Goal: Check status: Check status

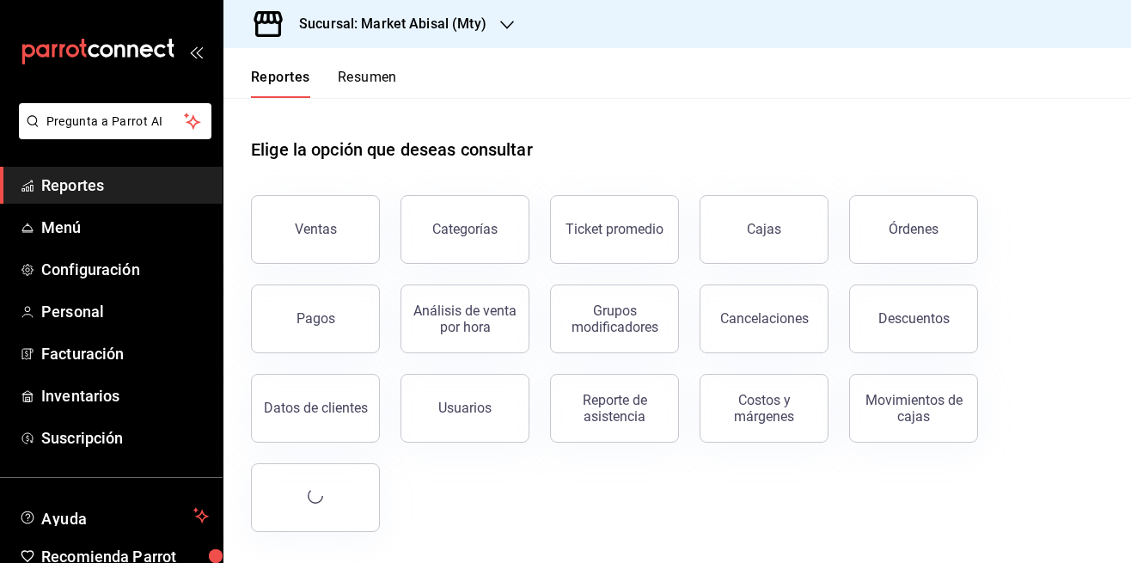
scroll to position [83, 0]
click at [597, 392] on div "Reporte de asistencia" at bounding box center [614, 408] width 107 height 33
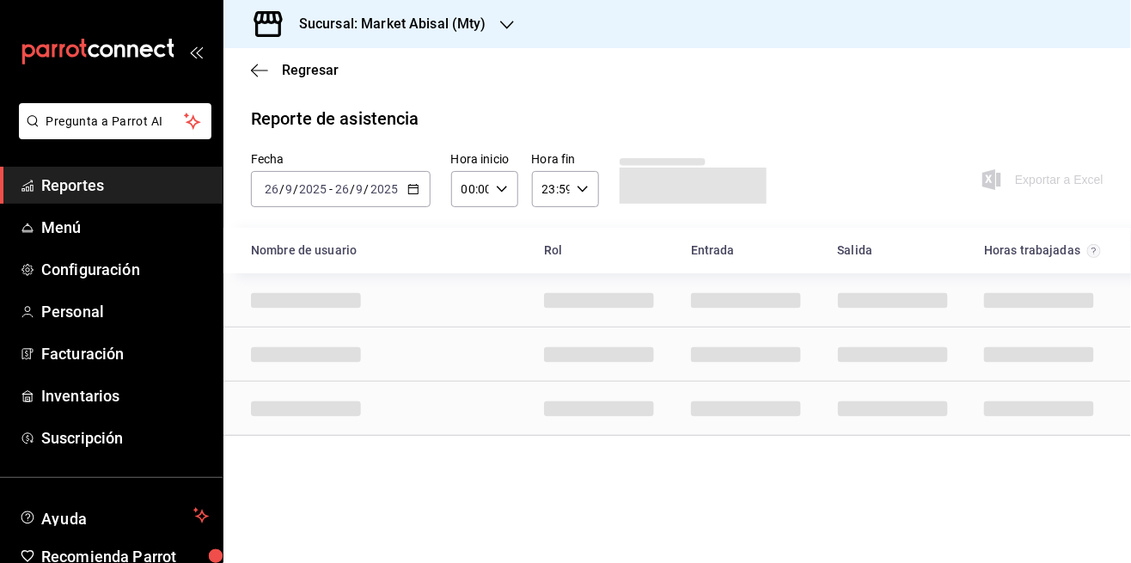
click at [410, 184] on \(Stroke\) "button" at bounding box center [410, 184] width 1 height 1
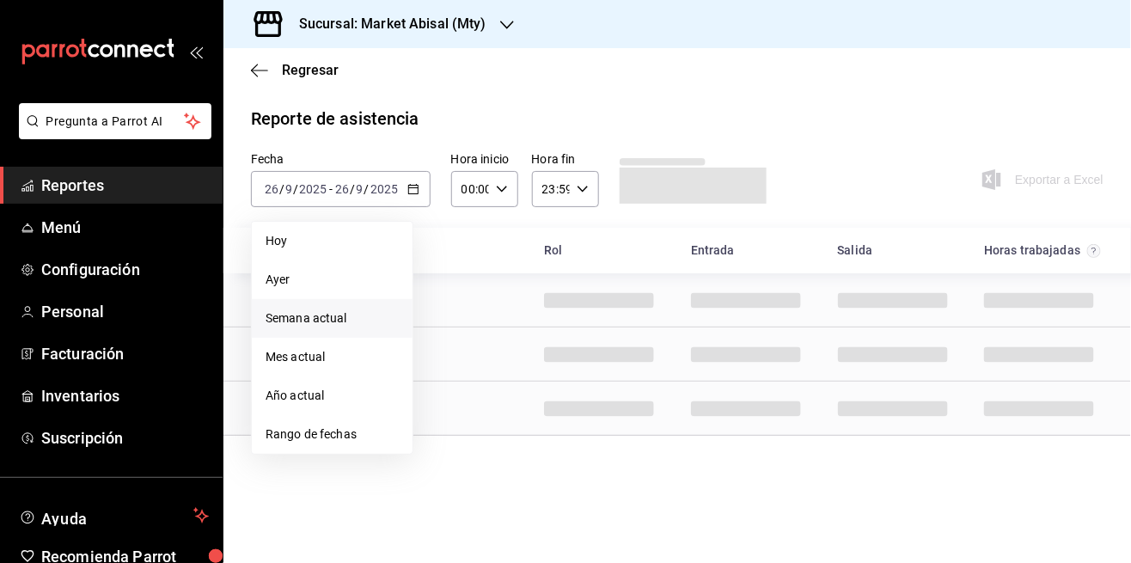
click at [352, 309] on span "Semana actual" at bounding box center [332, 318] width 133 height 18
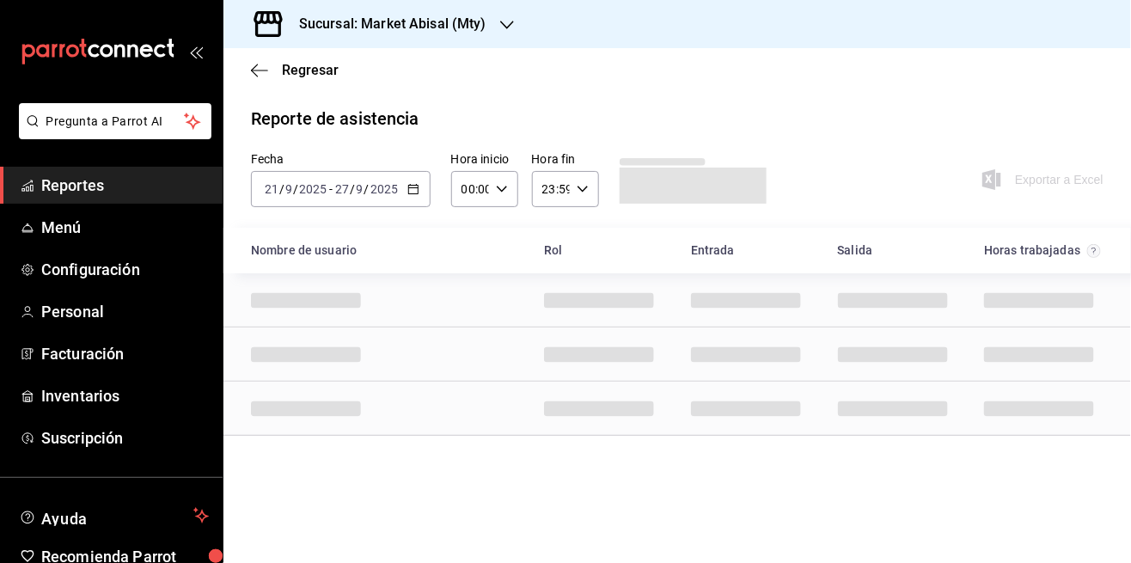
click at [272, 182] on input "21" at bounding box center [271, 189] width 15 height 14
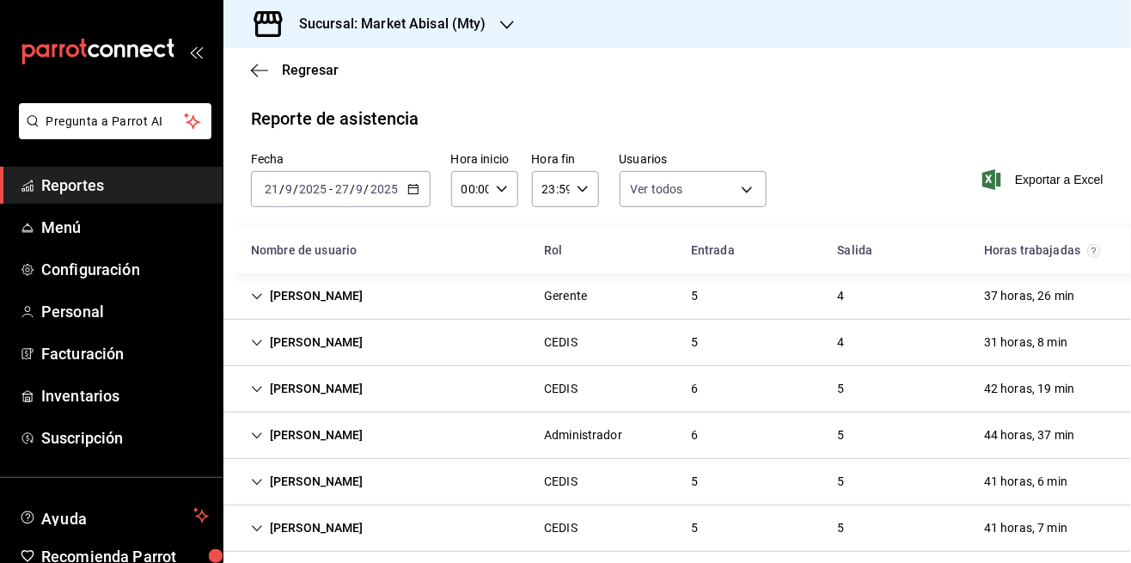
click at [410, 183] on icon "button" at bounding box center [413, 189] width 12 height 12
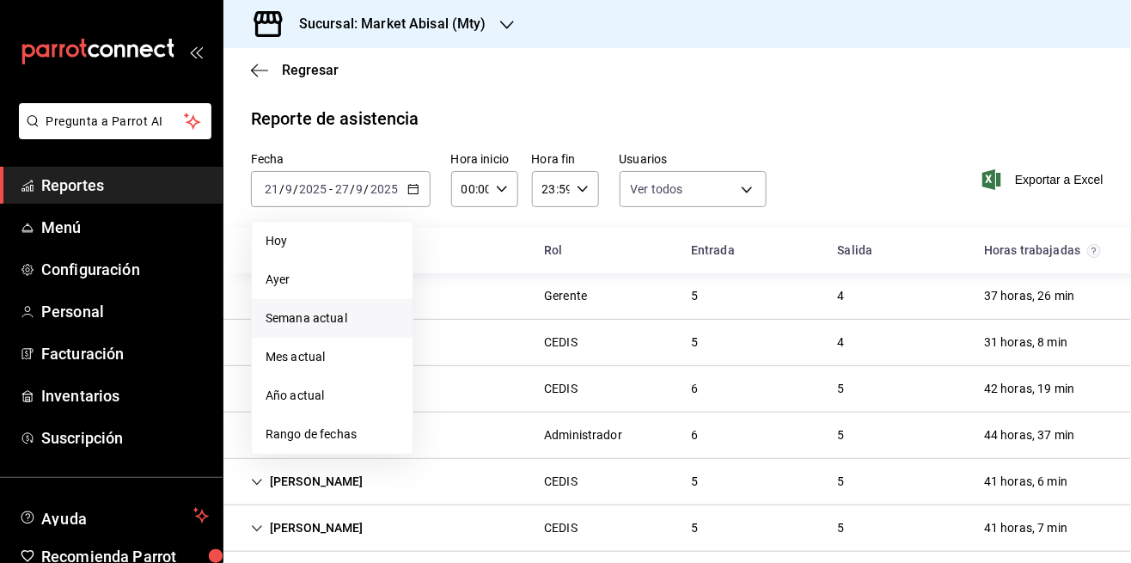
click at [299, 309] on span "Semana actual" at bounding box center [332, 318] width 133 height 18
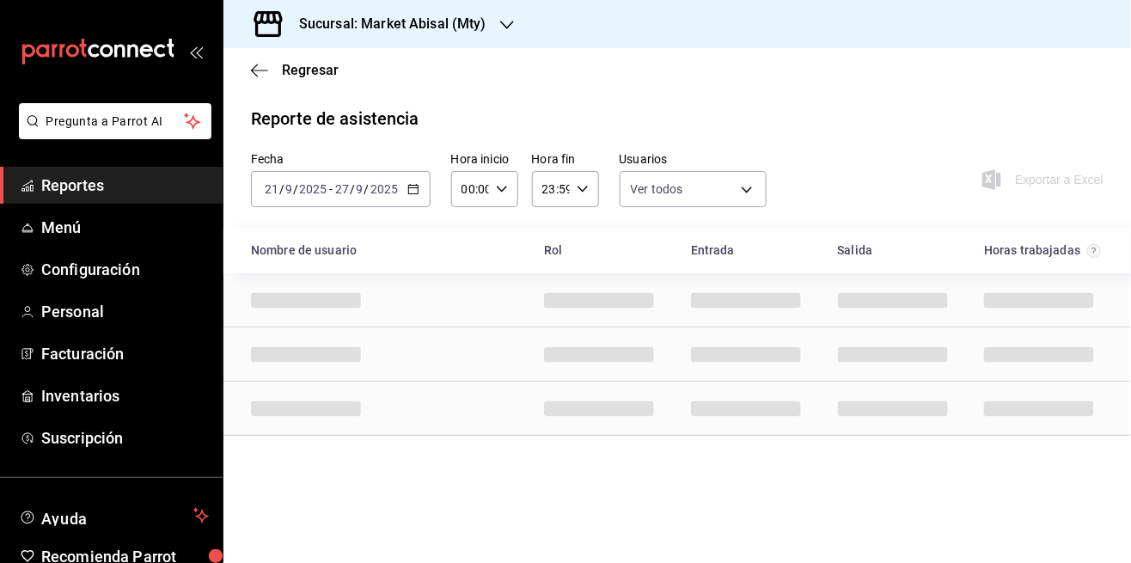
click at [289, 182] on input "9" at bounding box center [289, 189] width 9 height 14
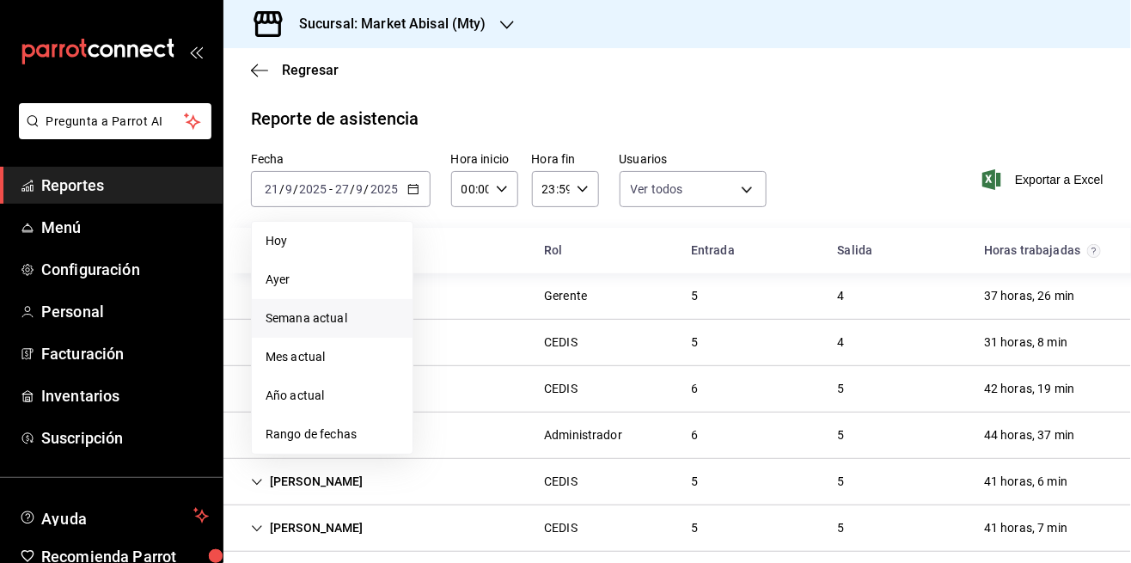
click at [328, 299] on li "Semana actual" at bounding box center [332, 318] width 161 height 39
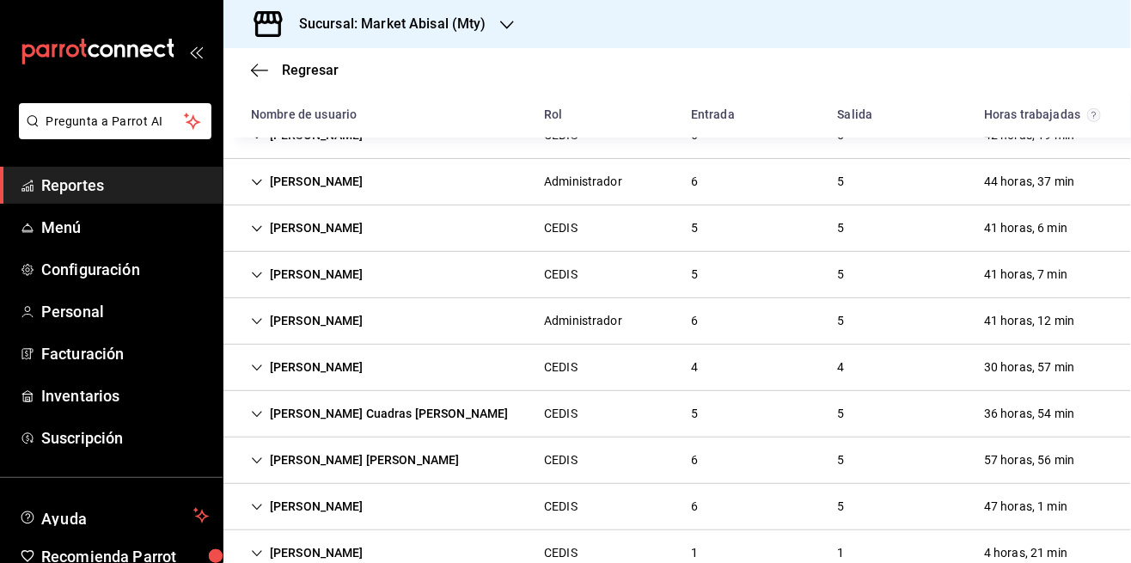
click at [938, 484] on div "[PERSON_NAME] CEDIS 6 5 47 horas, 1 min" at bounding box center [678, 507] width 908 height 46
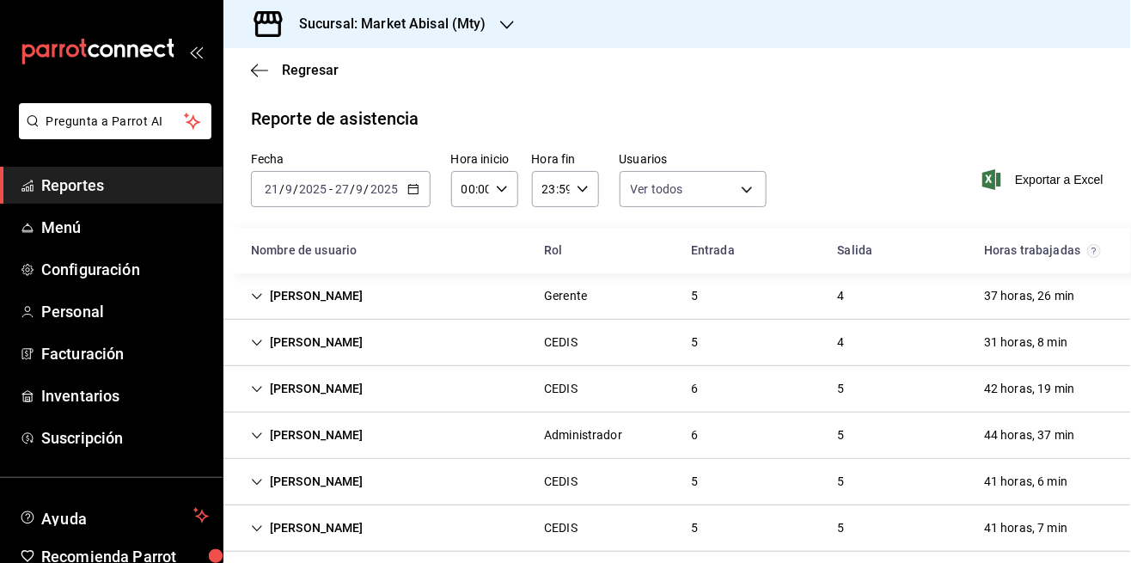
click at [301, 187] on input "2025" at bounding box center [312, 189] width 29 height 14
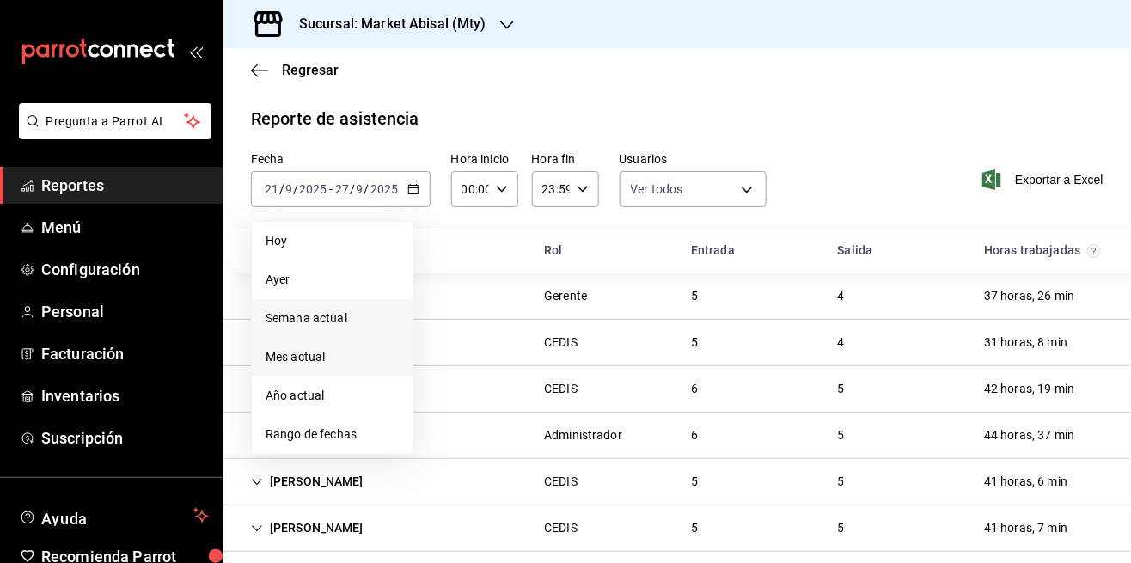
click at [342, 362] on span "Mes actual" at bounding box center [332, 357] width 133 height 18
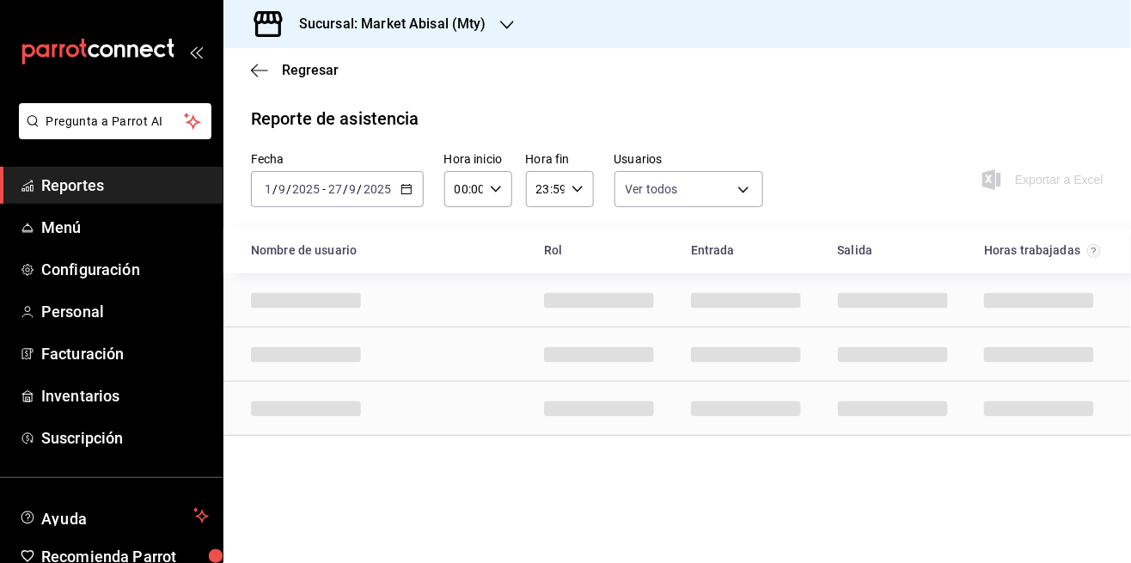
click at [331, 187] on input "27" at bounding box center [335, 189] width 15 height 14
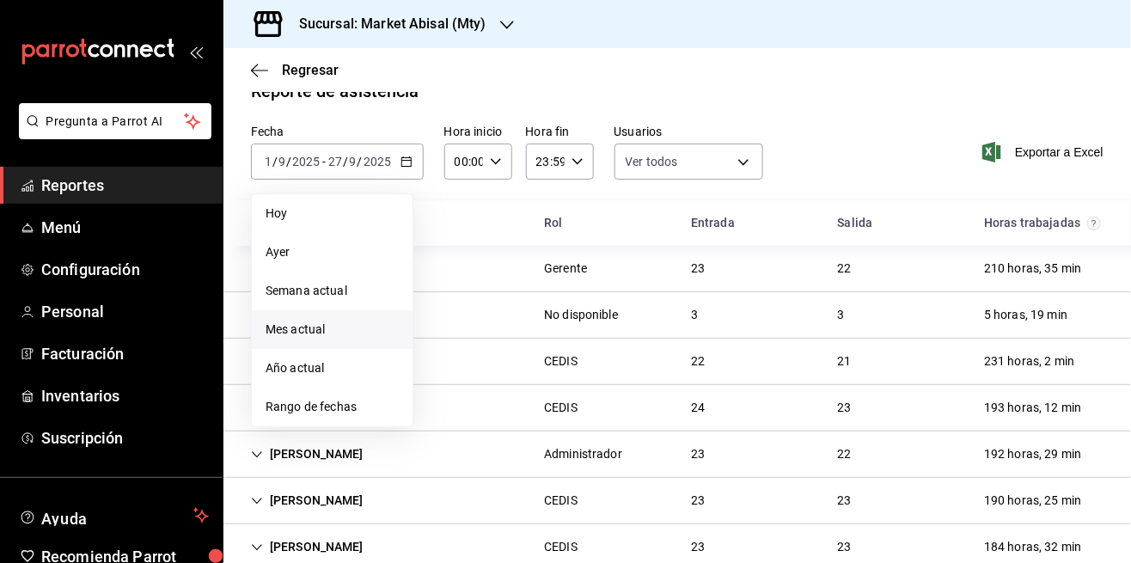
scroll to position [24, 0]
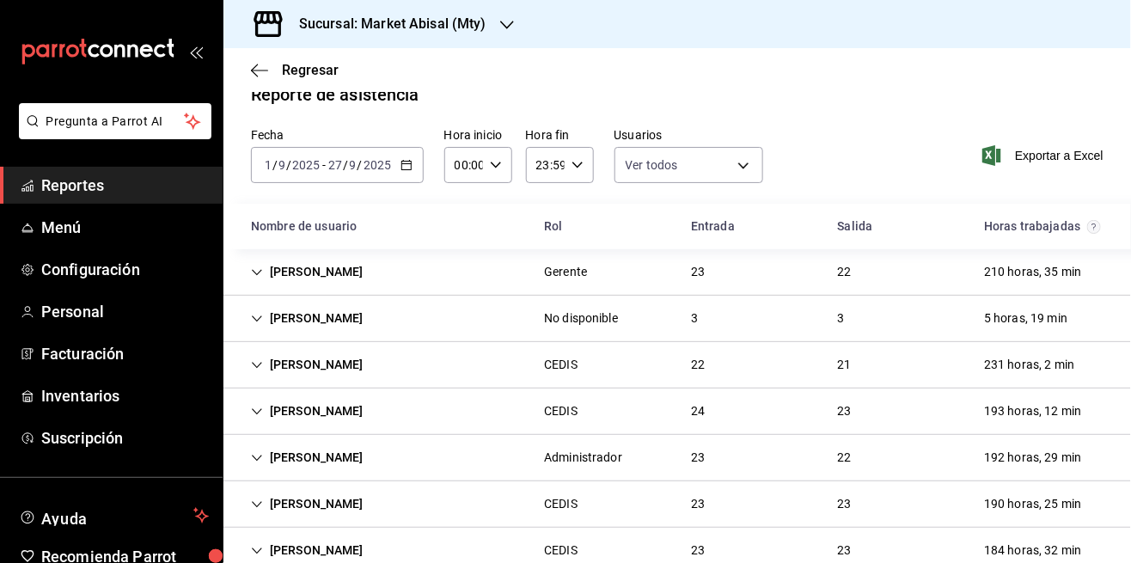
click at [267, 162] on input "1" at bounding box center [268, 165] width 9 height 14
click at [405, 168] on \(Stroke\) "button" at bounding box center [406, 165] width 10 height 9
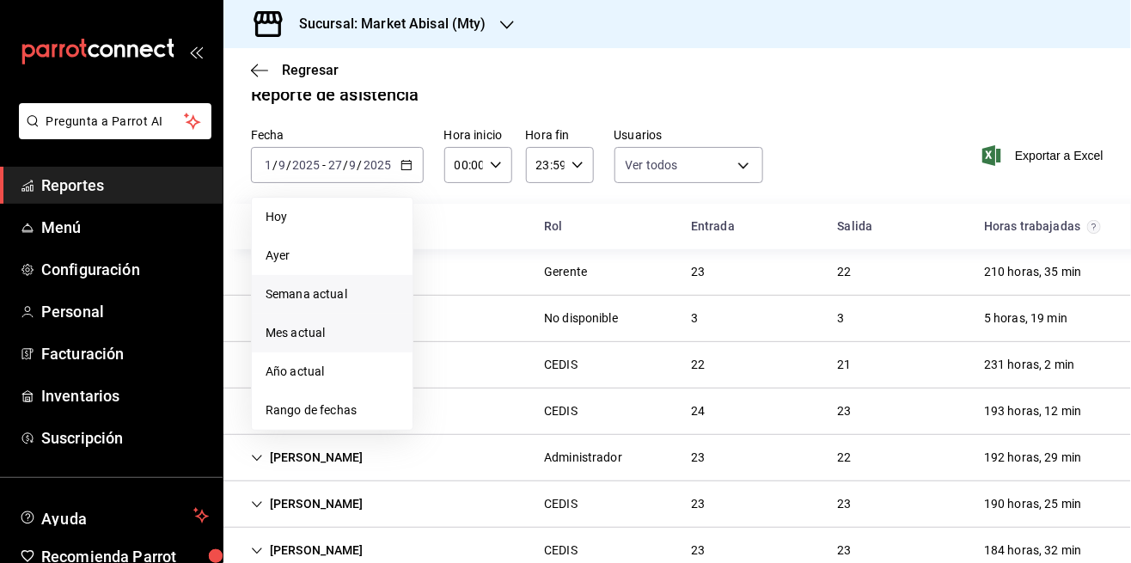
click at [290, 298] on span "Semana actual" at bounding box center [332, 294] width 133 height 18
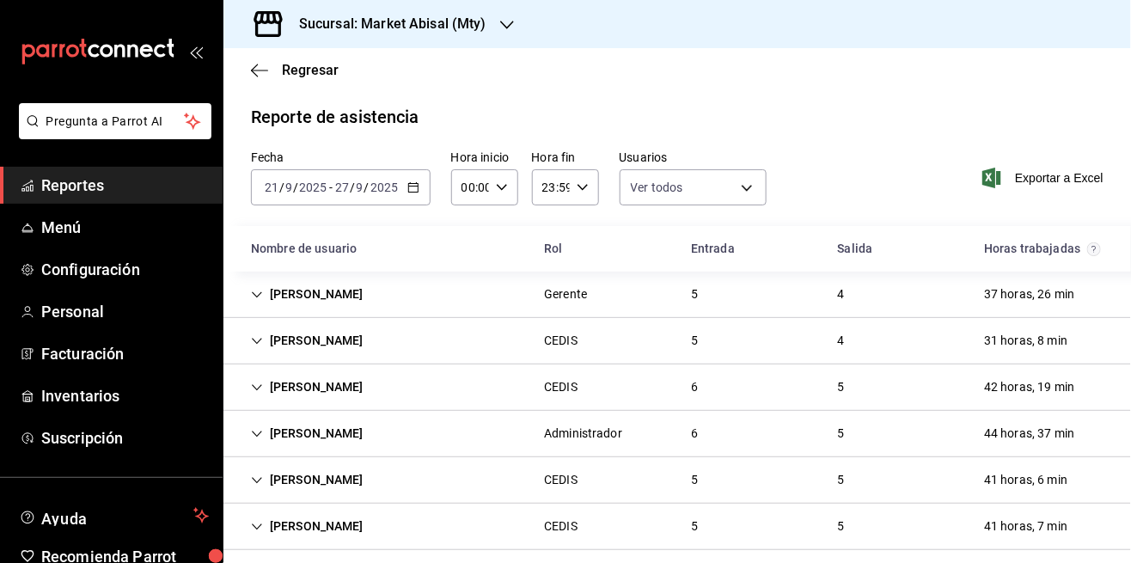
scroll to position [1, 0]
click at [314, 184] on input "2025" at bounding box center [312, 188] width 29 height 14
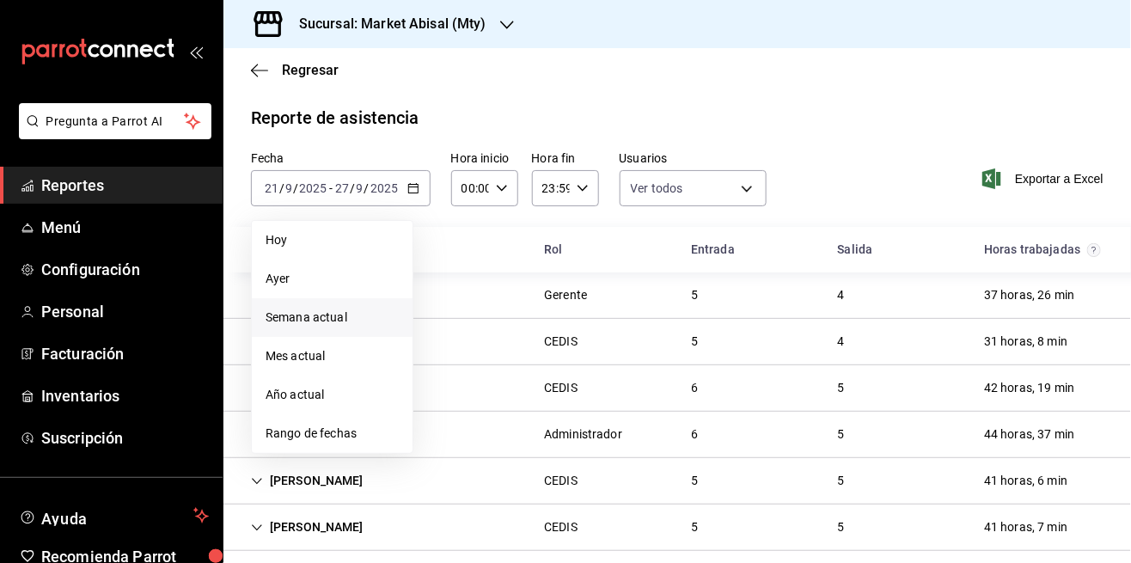
click at [447, 237] on div "Nombre de usuario" at bounding box center [383, 250] width 293 height 32
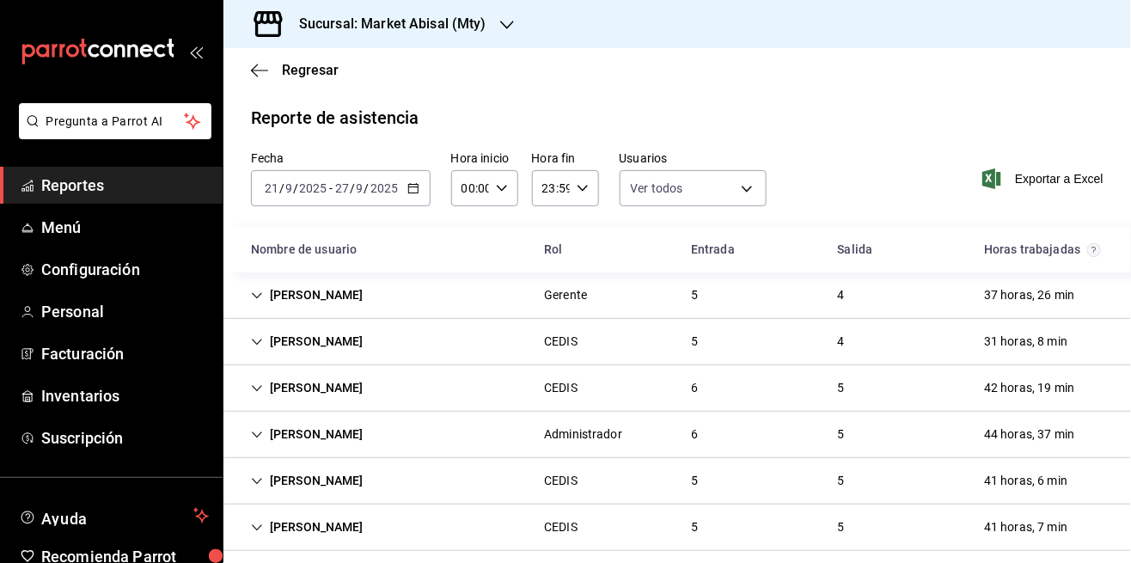
click at [392, 190] on input "2025" at bounding box center [384, 188] width 29 height 14
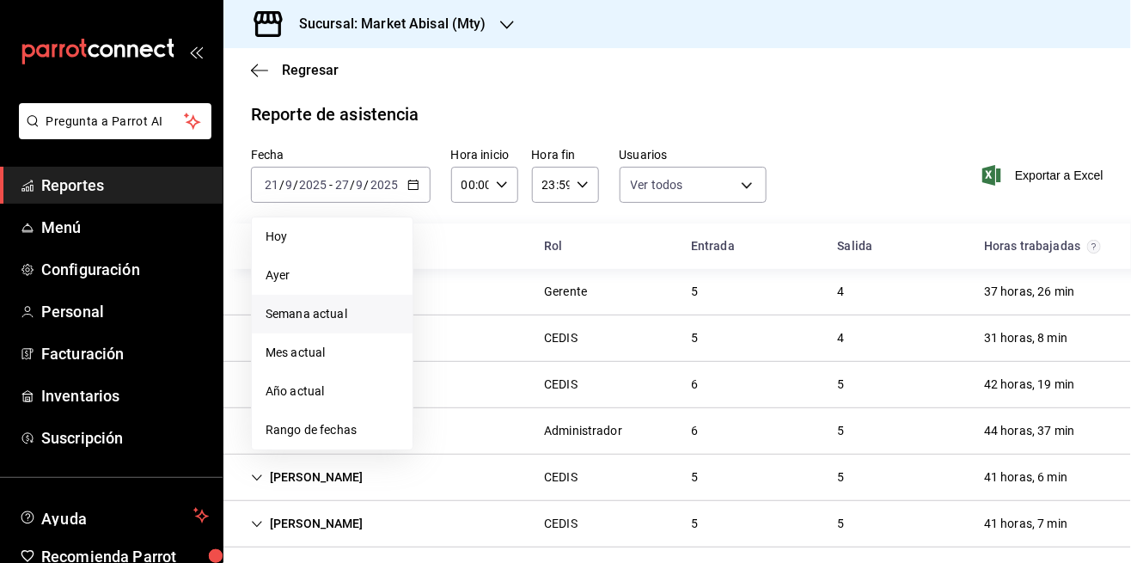
scroll to position [0, 0]
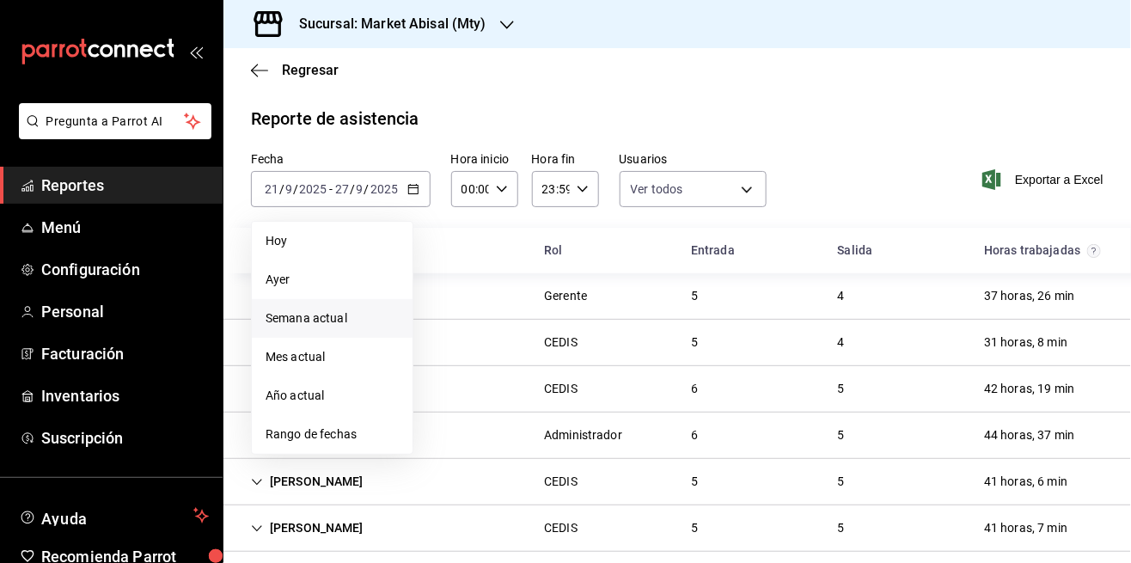
click at [357, 317] on span "Semana actual" at bounding box center [332, 318] width 133 height 18
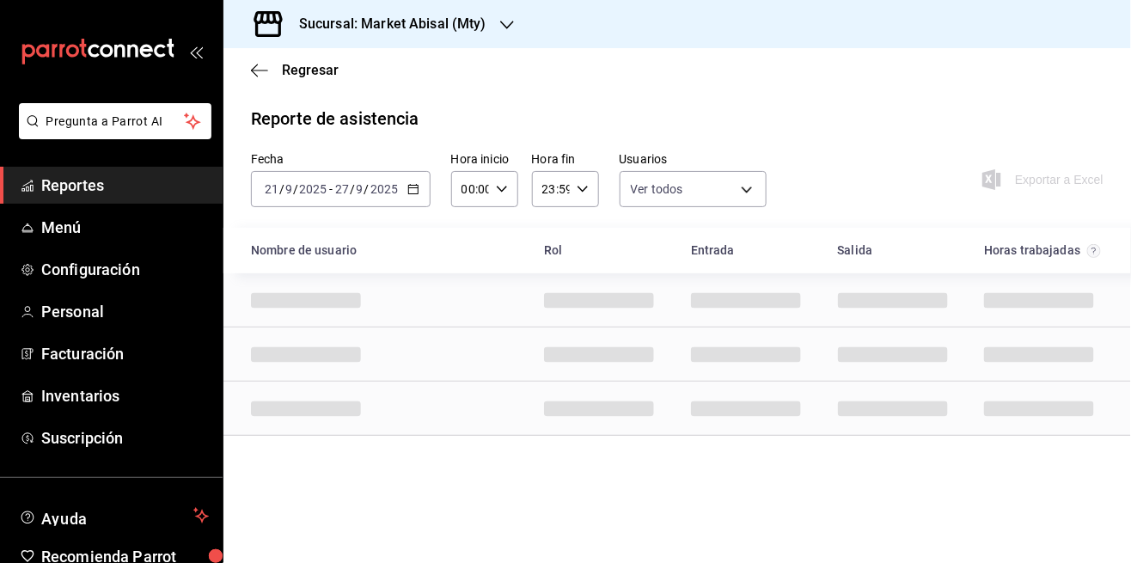
click at [273, 182] on input "21" at bounding box center [271, 189] width 15 height 14
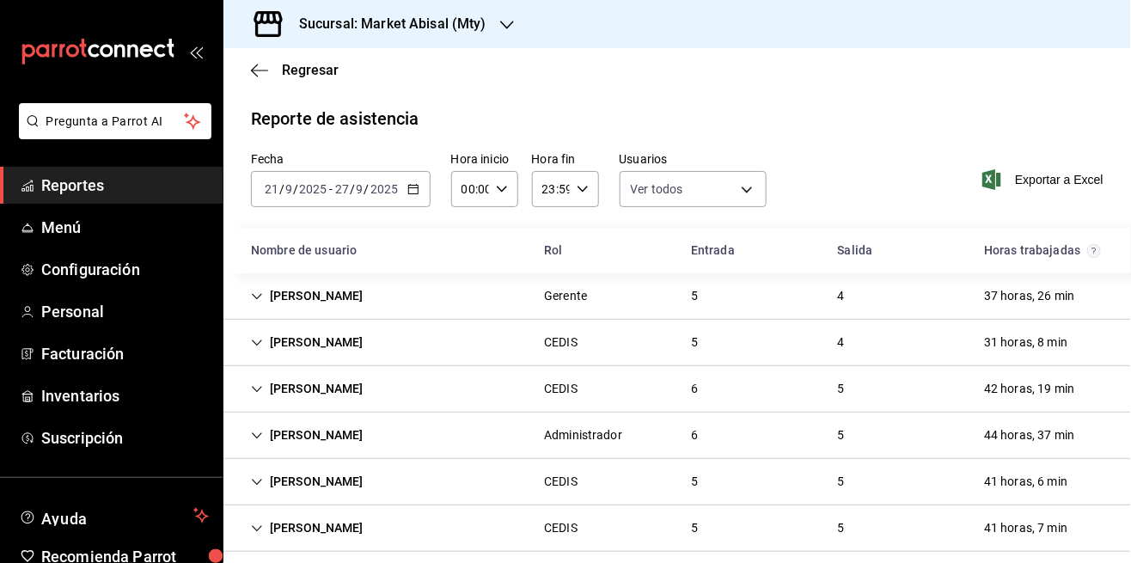
click at [271, 186] on input "21" at bounding box center [271, 189] width 15 height 14
click at [393, 196] on input "2025" at bounding box center [384, 189] width 29 height 14
click at [408, 193] on icon "button" at bounding box center [413, 189] width 12 height 12
click at [449, 218] on div "Fecha [DATE] [DATE] - [DATE] [DATE] Hora inicio 00:00 Hora inicio Hora fin 23:5…" at bounding box center [678, 190] width 908 height 76
click at [410, 184] on \(Stroke\) "button" at bounding box center [410, 184] width 1 height 1
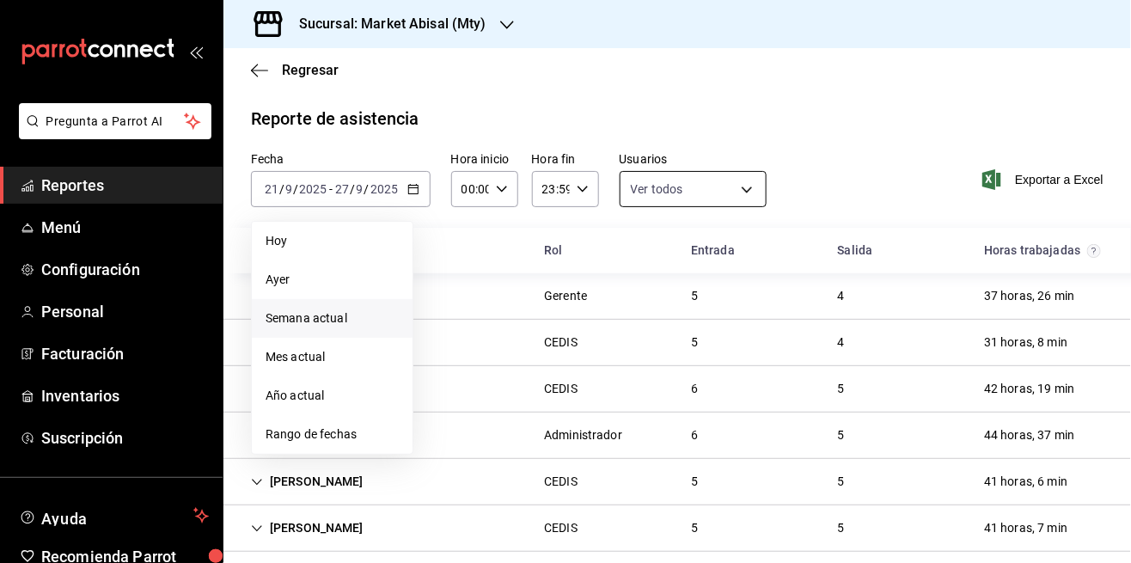
click at [634, 194] on body "Pregunta a Parrot AI Reportes Menú Configuración Personal Facturación Inventari…" at bounding box center [565, 281] width 1131 height 563
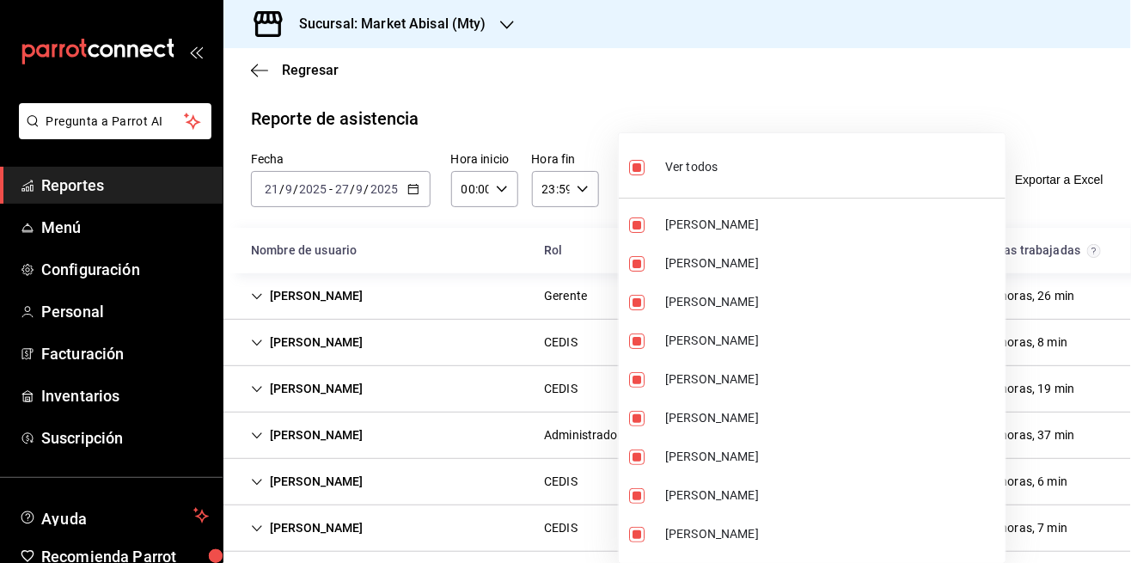
click at [441, 212] on div at bounding box center [565, 281] width 1131 height 563
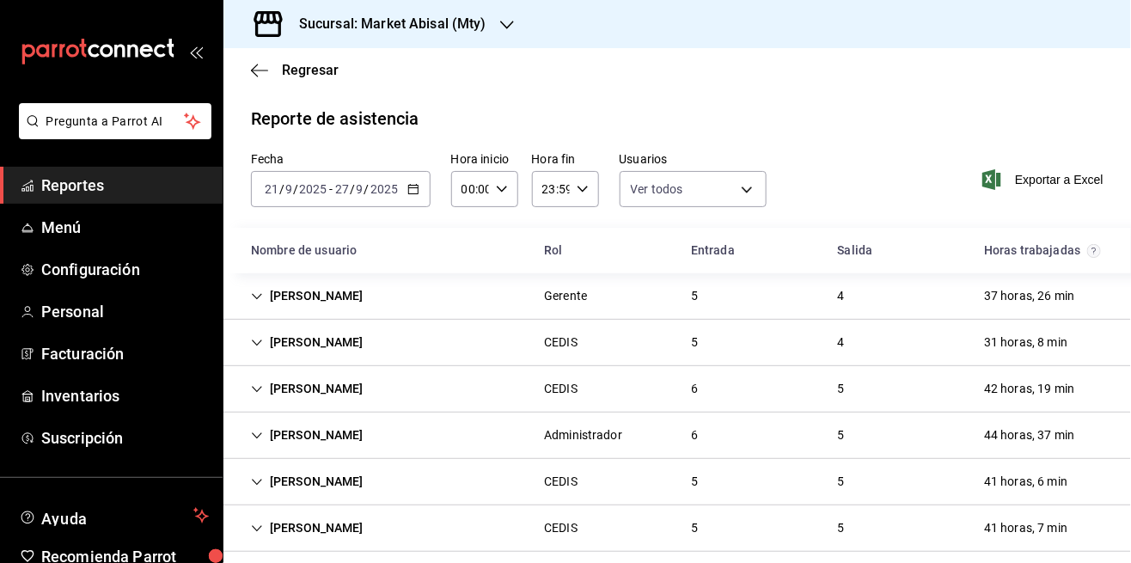
click at [414, 190] on icon "button" at bounding box center [413, 189] width 12 height 12
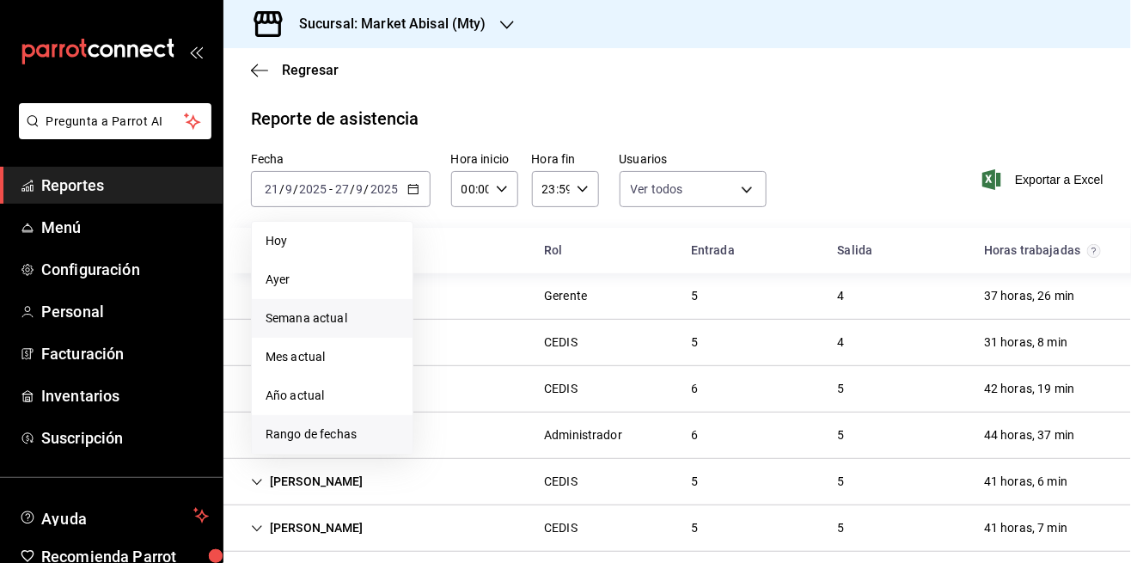
click at [344, 445] on li "Rango de fechas" at bounding box center [332, 434] width 161 height 39
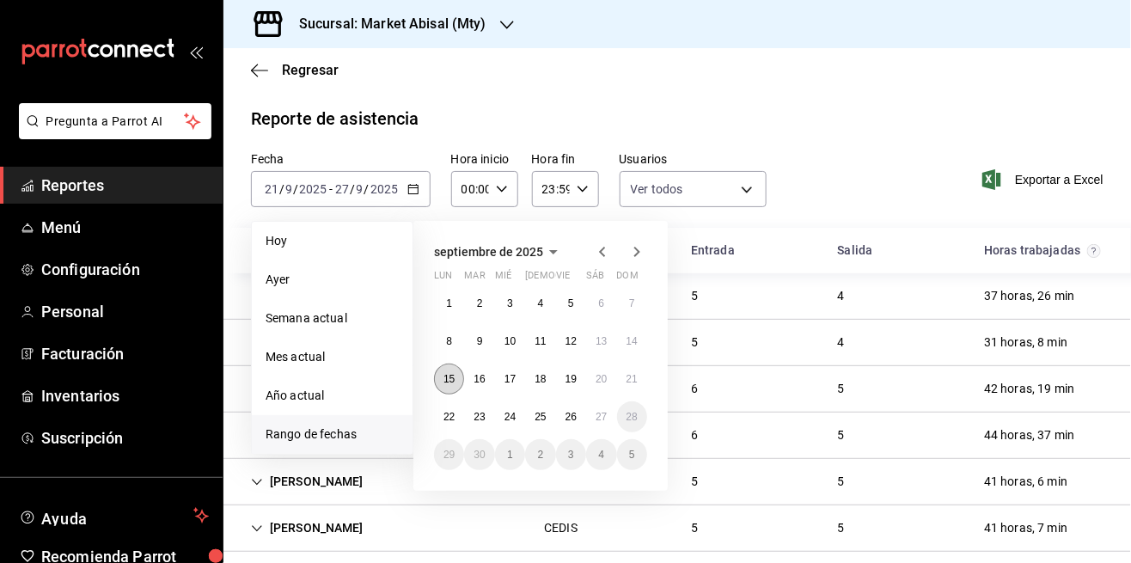
click at [435, 380] on button "15" at bounding box center [449, 379] width 30 height 31
click at [605, 393] on button "20" at bounding box center [601, 379] width 30 height 31
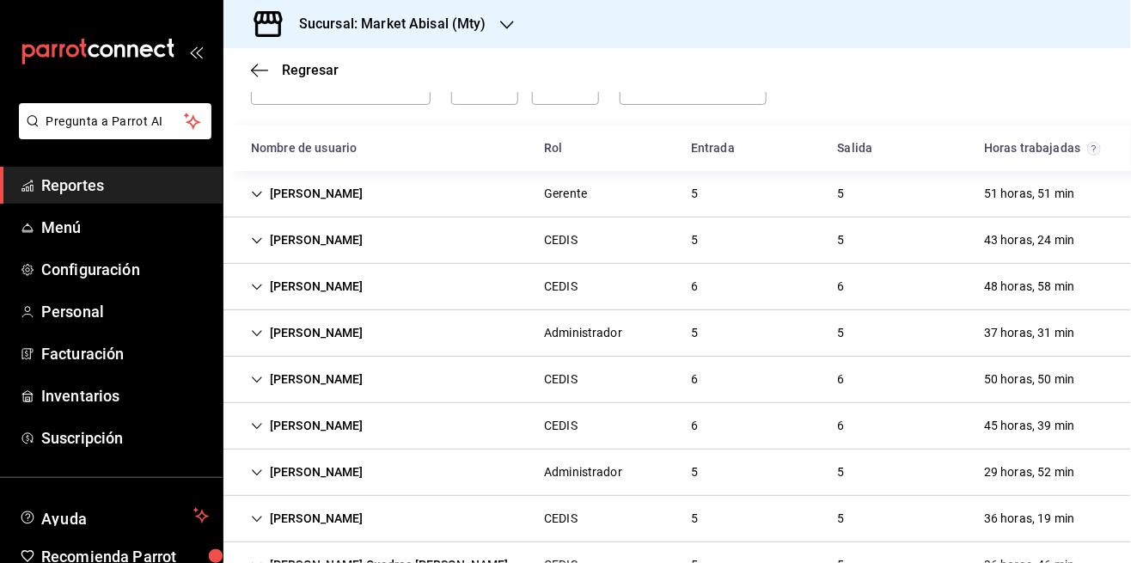
scroll to position [162, 0]
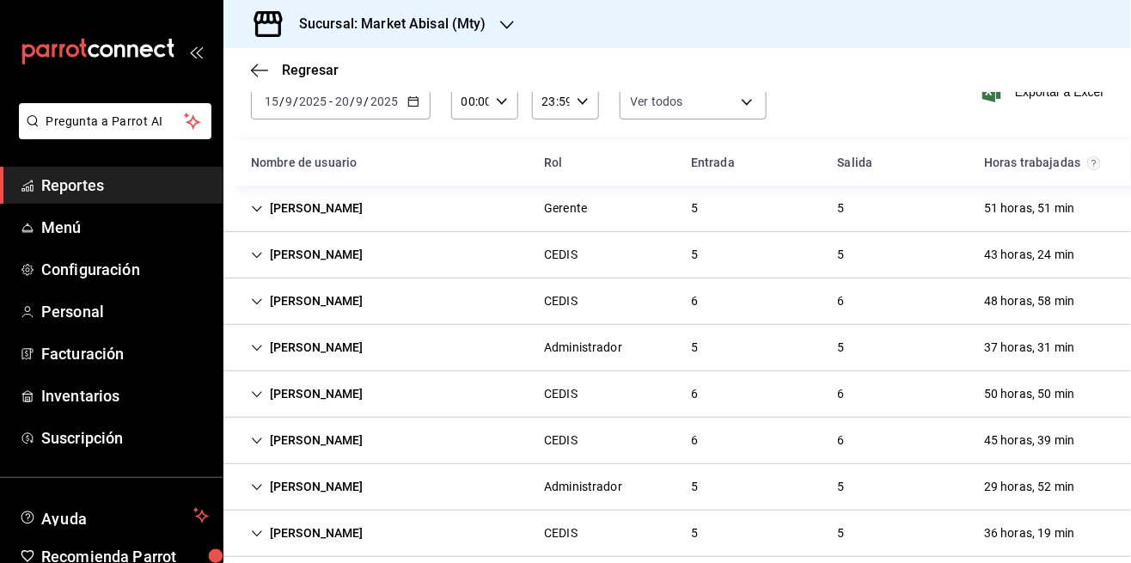
scroll to position [0, 0]
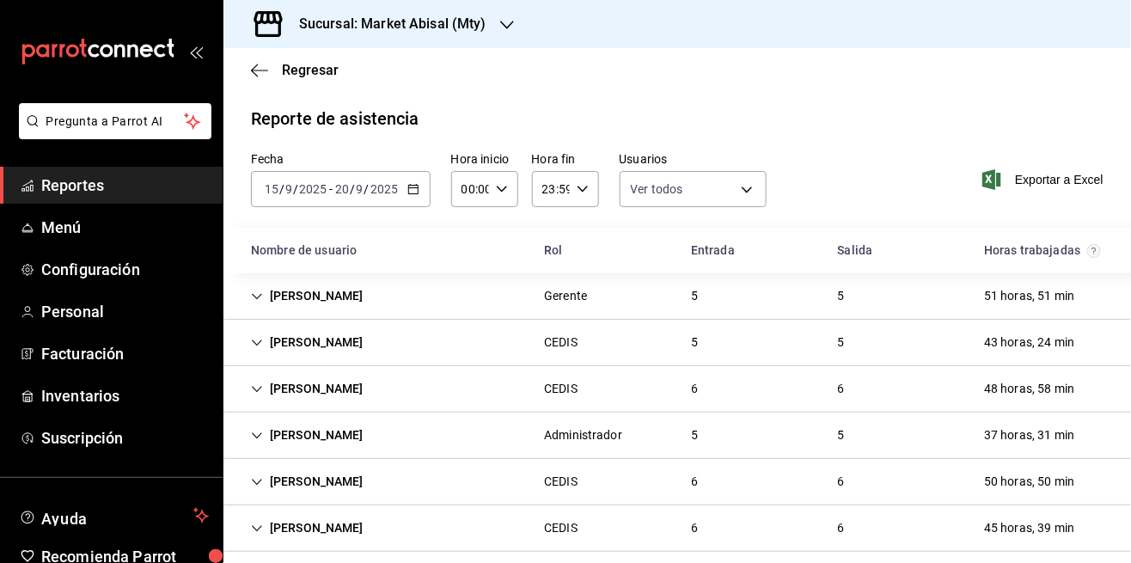
click at [414, 189] on icon "button" at bounding box center [413, 189] width 12 height 12
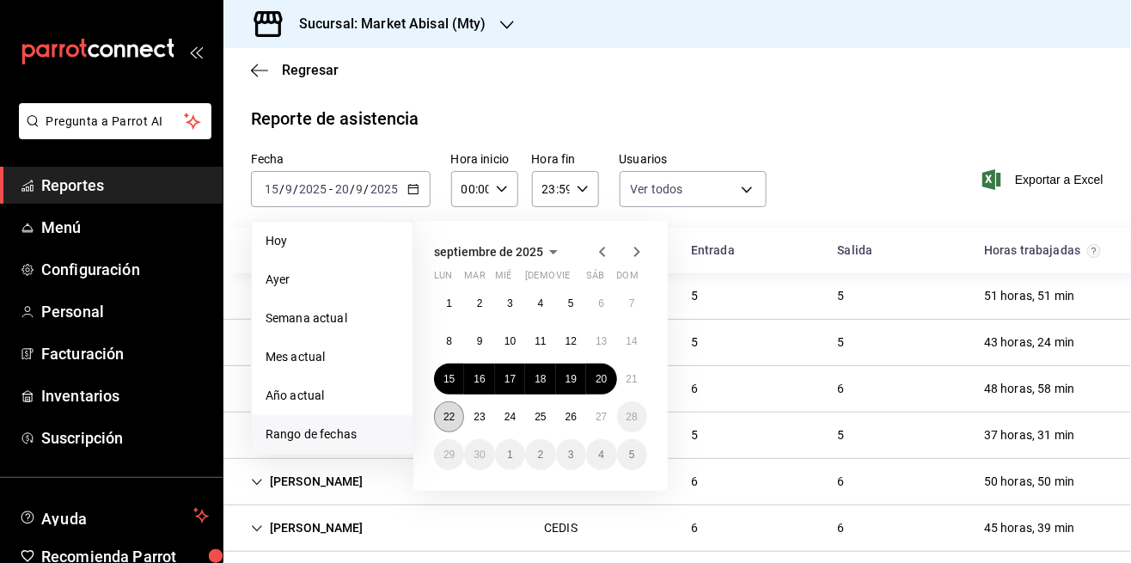
click at [435, 419] on button "22" at bounding box center [449, 416] width 30 height 31
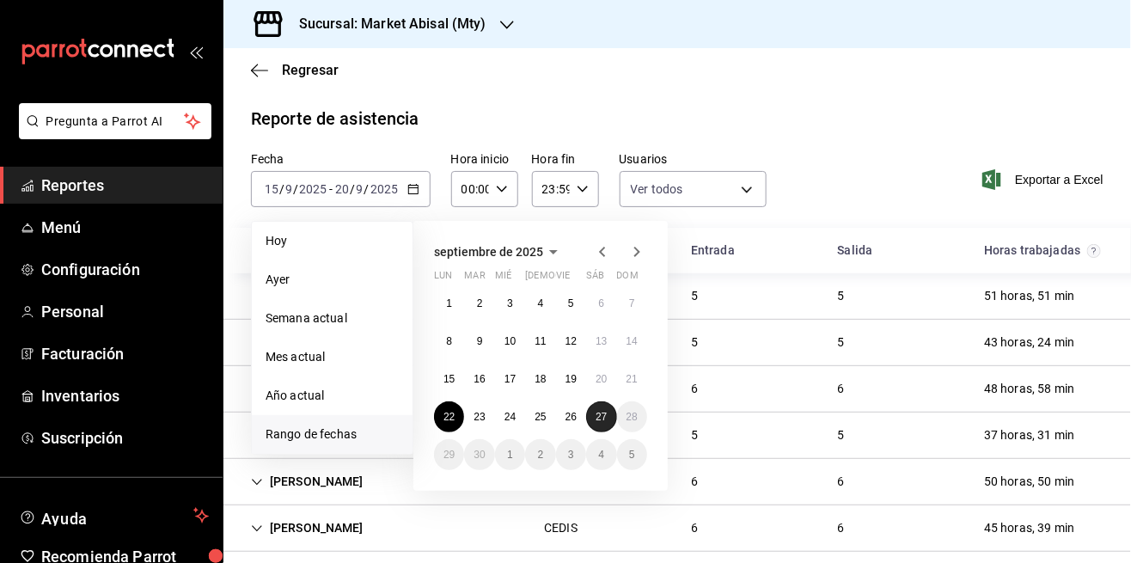
click at [591, 420] on button "27" at bounding box center [601, 416] width 30 height 31
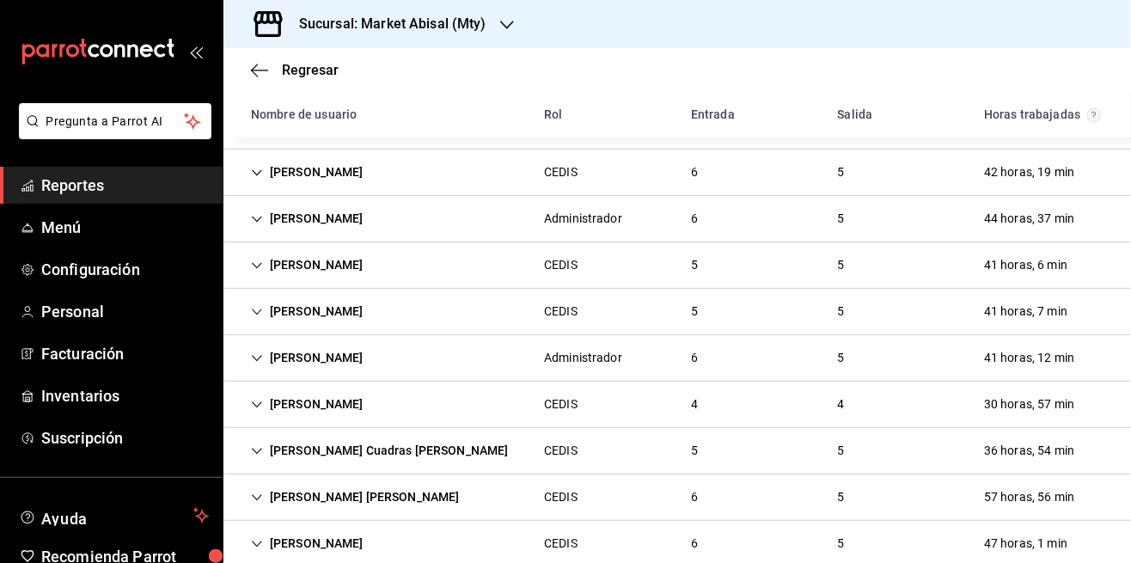
scroll to position [254, 0]
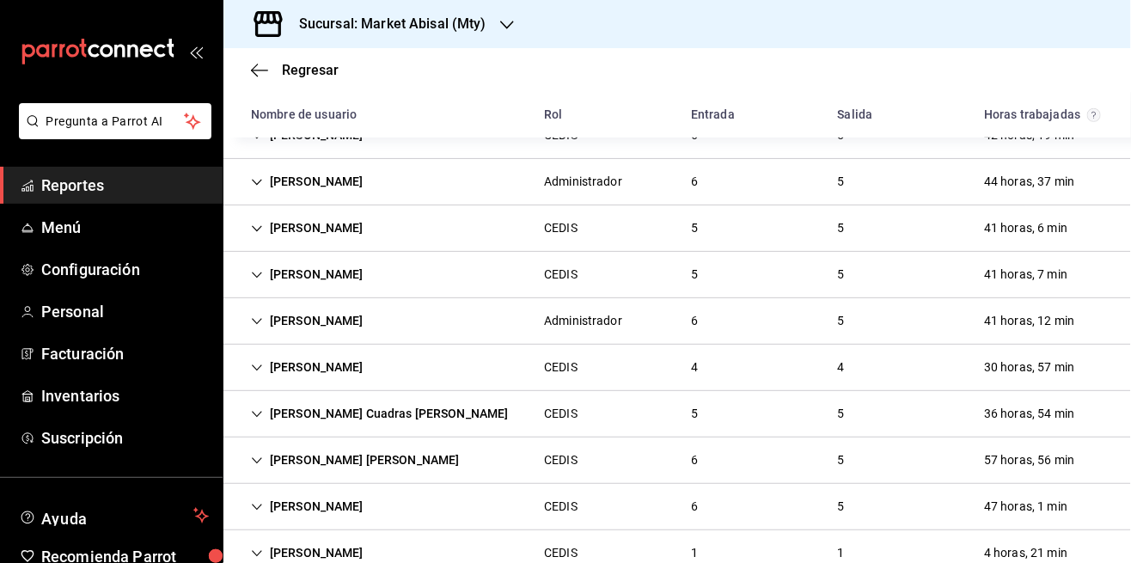
click at [1050, 502] on div "47 horas, 1 min" at bounding box center [1026, 507] width 111 height 32
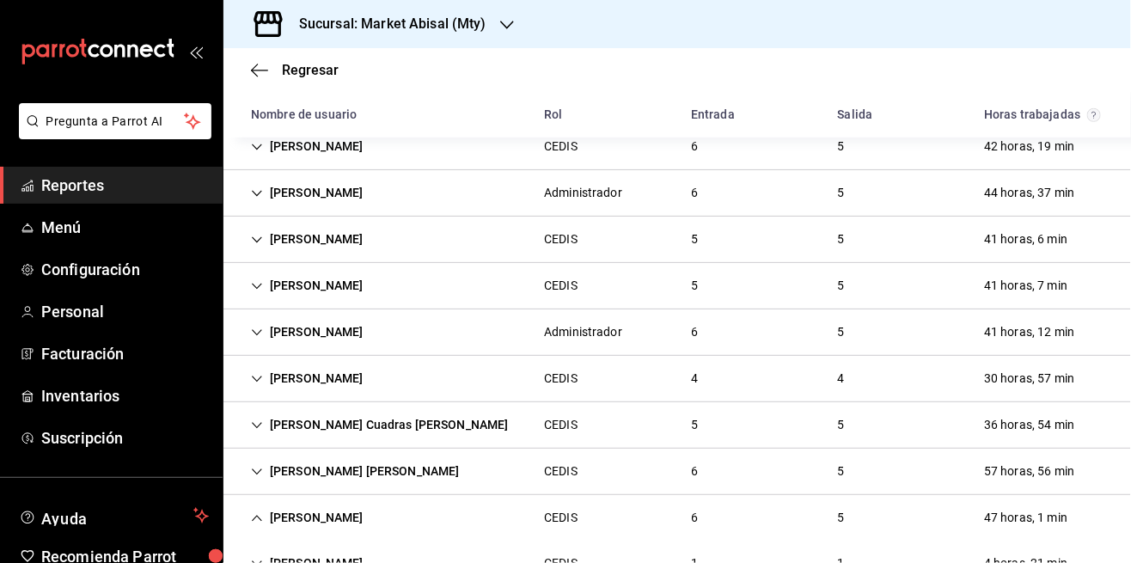
scroll to position [253, 0]
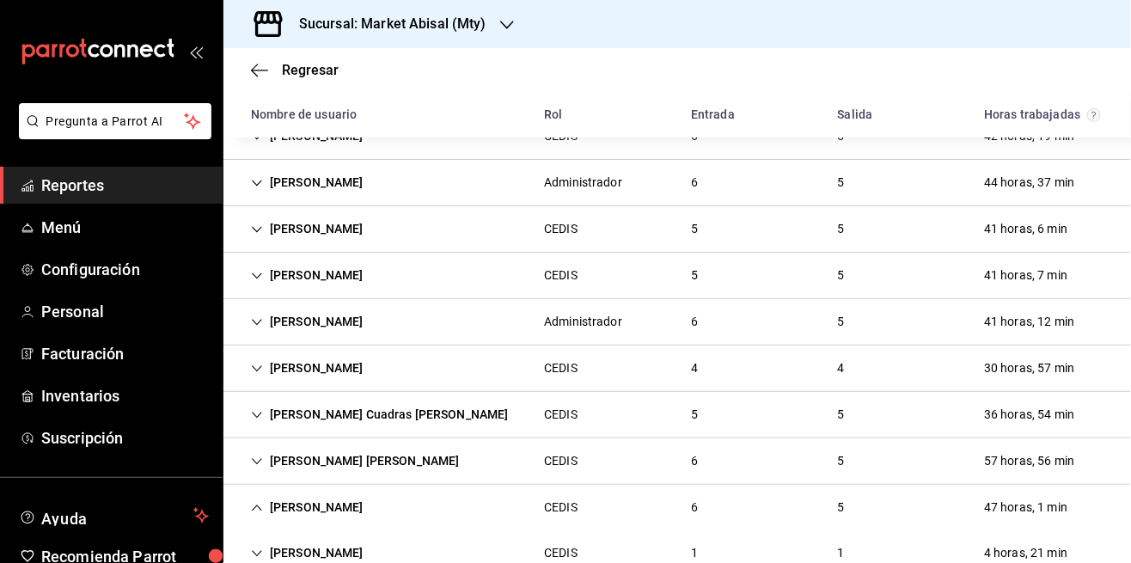
click at [994, 492] on div "47 horas, 1 min" at bounding box center [1026, 508] width 111 height 32
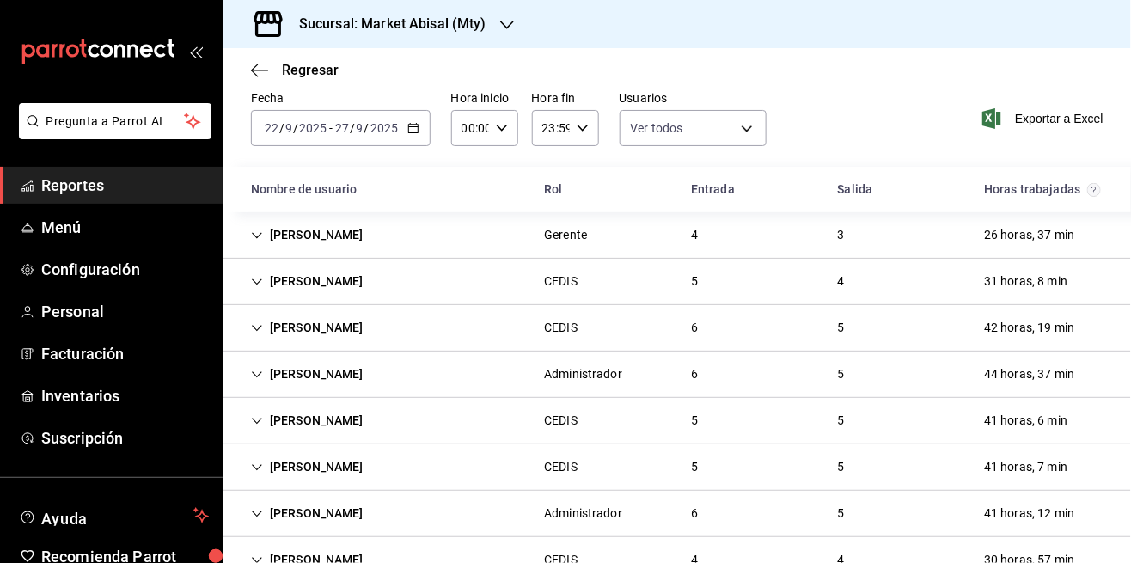
scroll to position [0, 0]
